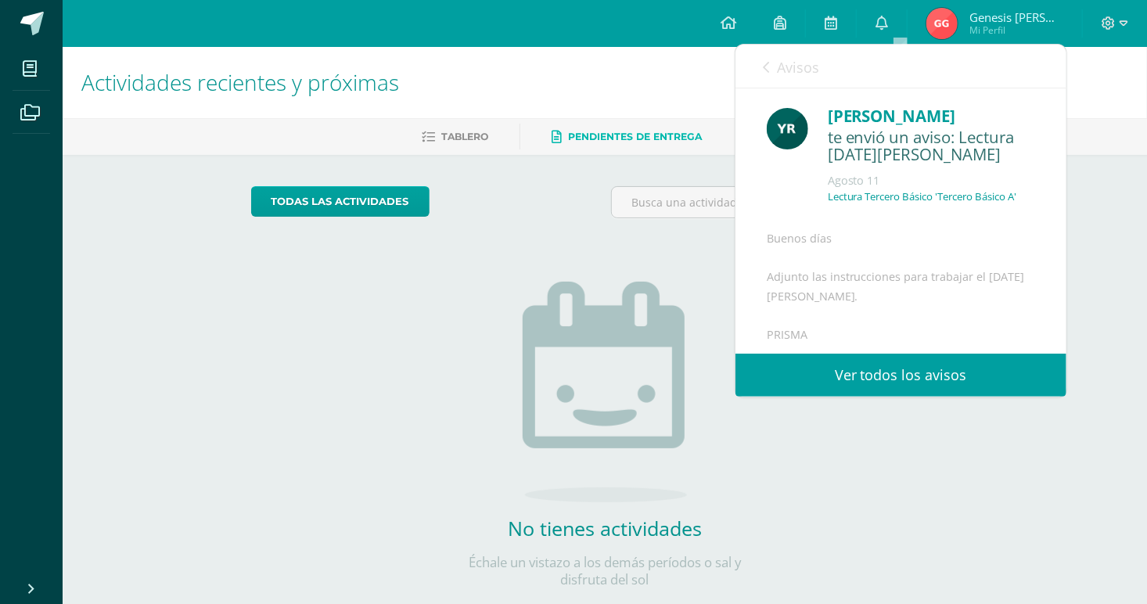
scroll to position [638, 0]
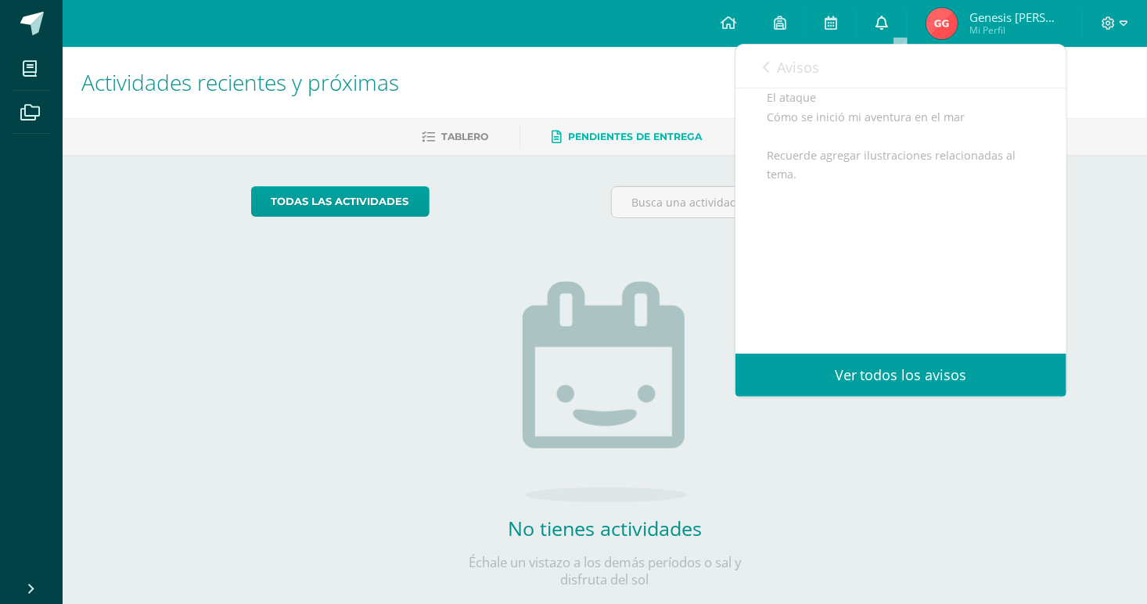
click at [906, 20] on link at bounding box center [882, 23] width 50 height 47
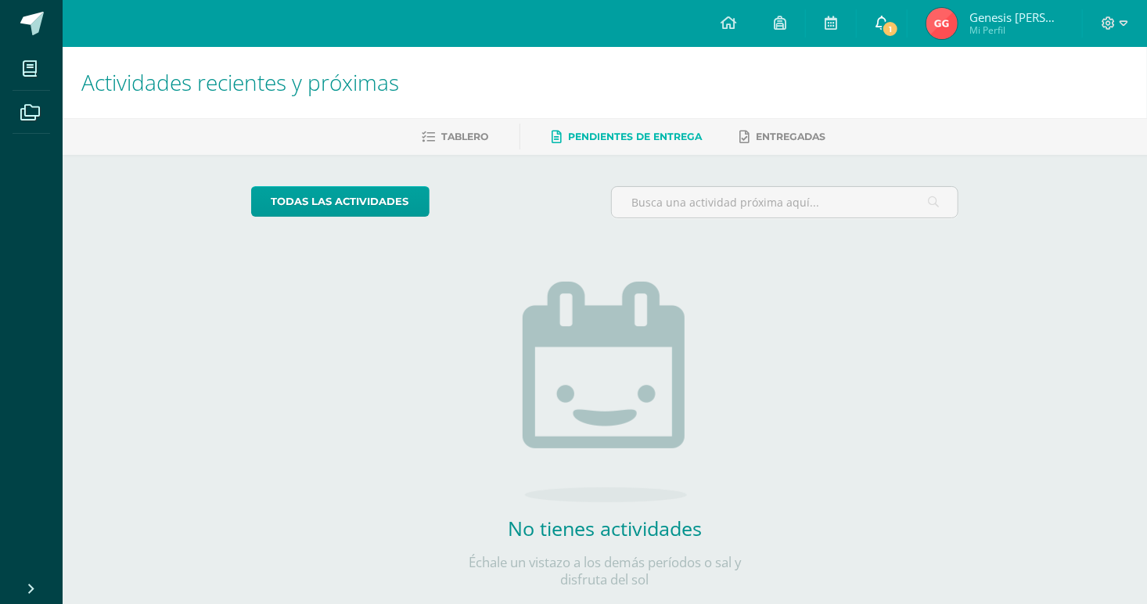
click at [905, 7] on link "1" at bounding box center [882, 23] width 50 height 47
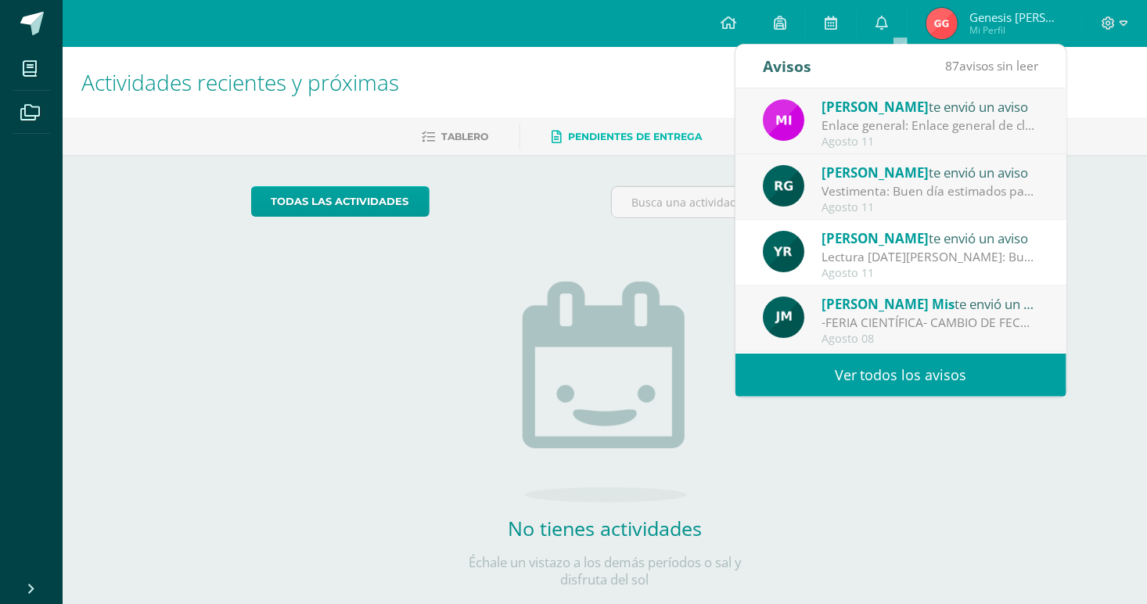
click at [860, 124] on div "Enlace general: Enlace general de clase Tercero Básico A https://meet.google.co…" at bounding box center [931, 126] width 218 height 18
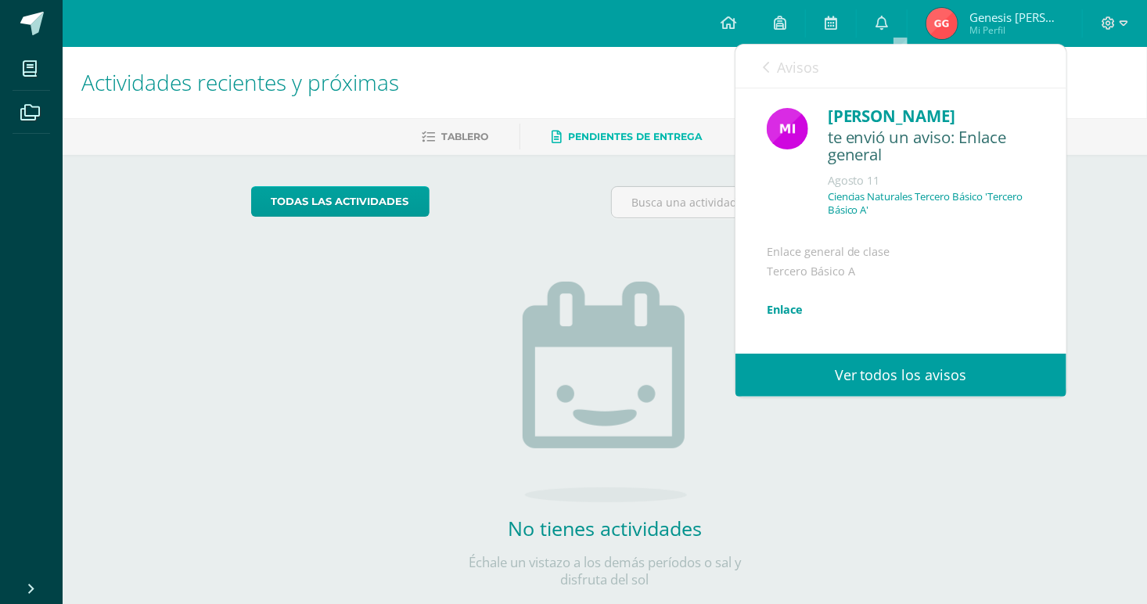
click at [794, 317] on link "Enlace" at bounding box center [785, 309] width 36 height 15
